Goal: Information Seeking & Learning: Compare options

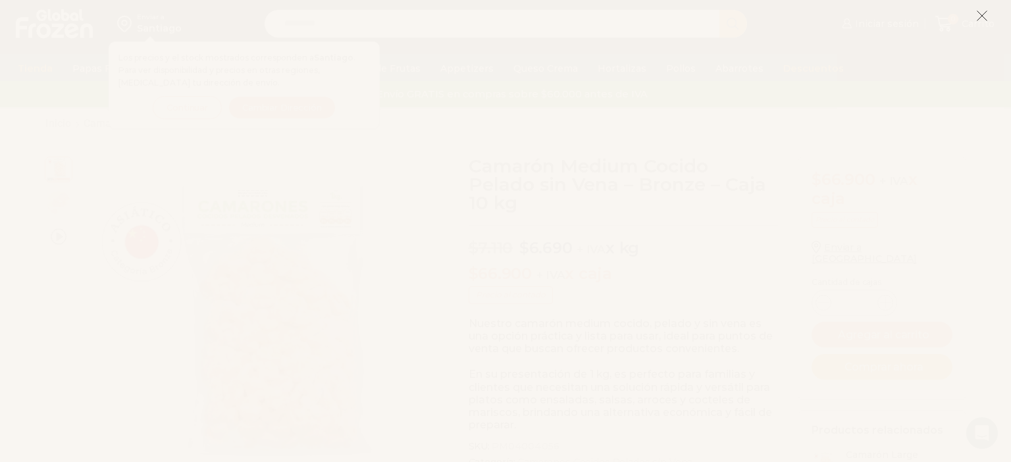
click at [986, 15] on icon at bounding box center [982, 16] width 12 height 12
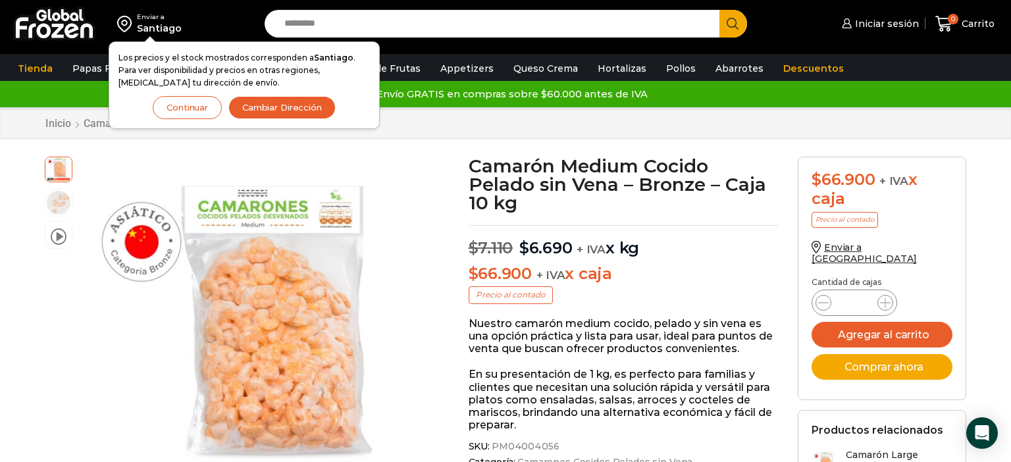
click at [182, 105] on button "Continuar" at bounding box center [187, 107] width 69 height 23
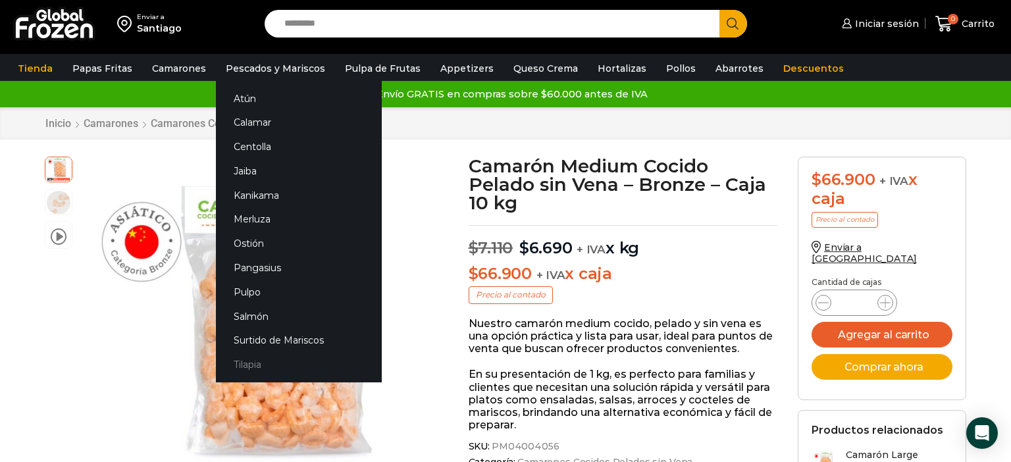
click at [251, 364] on link "Tilapia" at bounding box center [299, 365] width 166 height 24
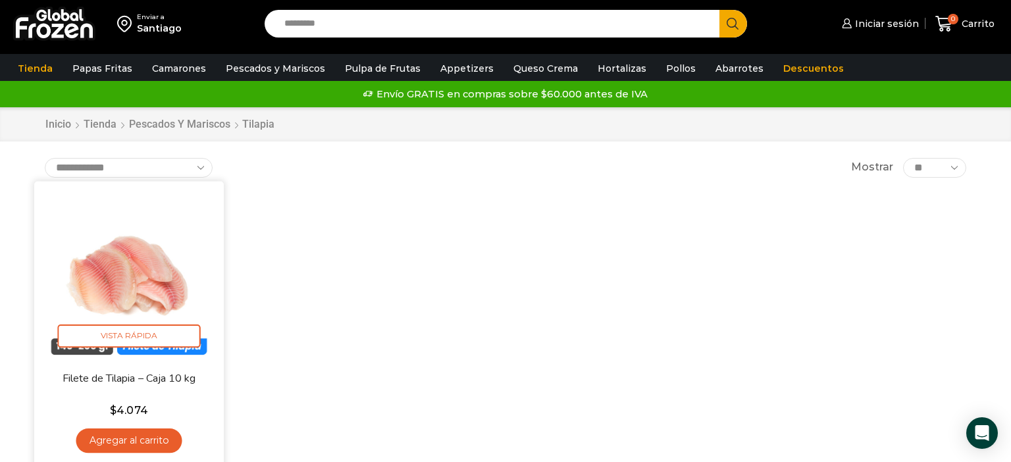
click at [126, 278] on img at bounding box center [129, 276] width 170 height 170
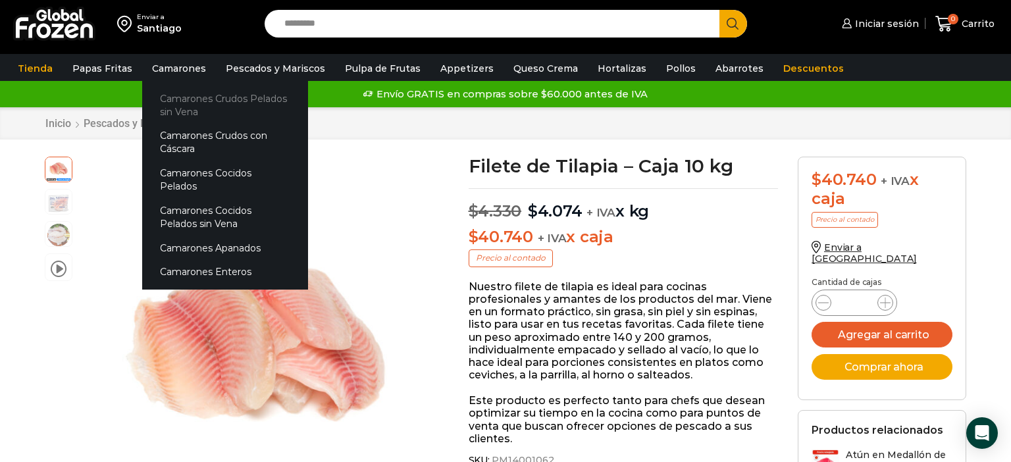
click at [217, 99] on link "Camarones Crudos Pelados sin Vena" at bounding box center [225, 105] width 166 height 38
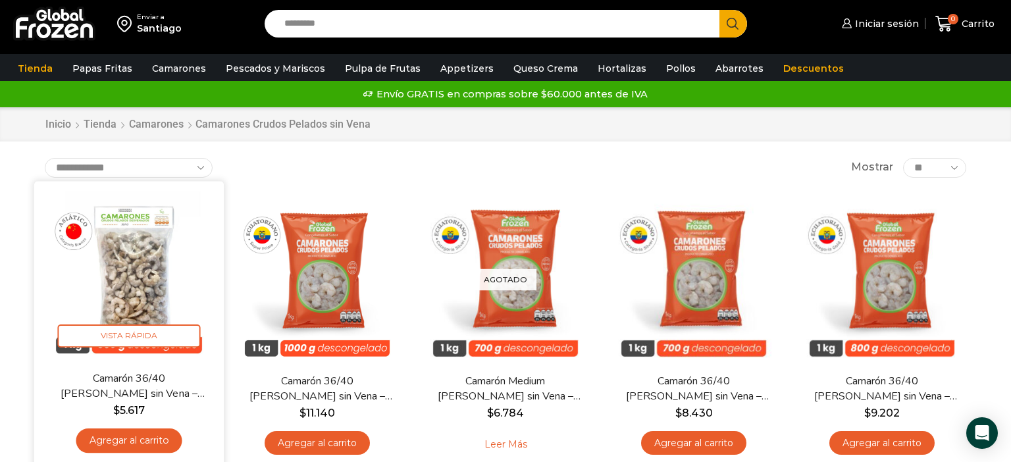
click at [149, 284] on img at bounding box center [129, 276] width 170 height 170
